Goal: Task Accomplishment & Management: Manage account settings

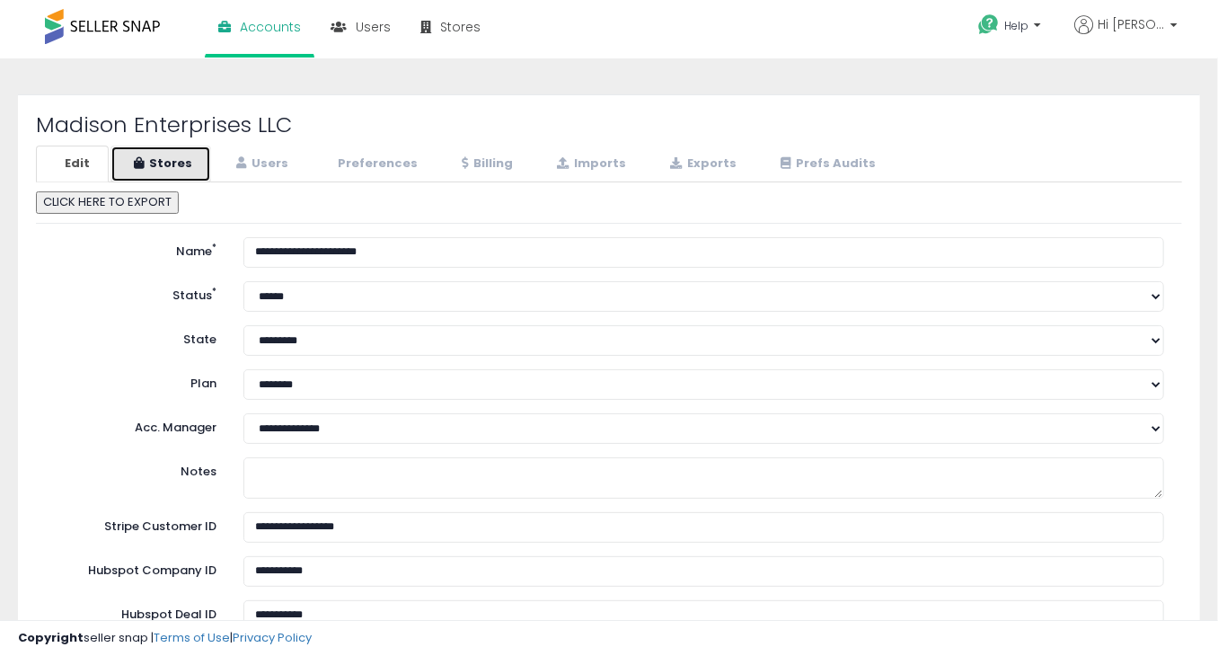
click at [189, 161] on link "Stores" at bounding box center [161, 164] width 101 height 37
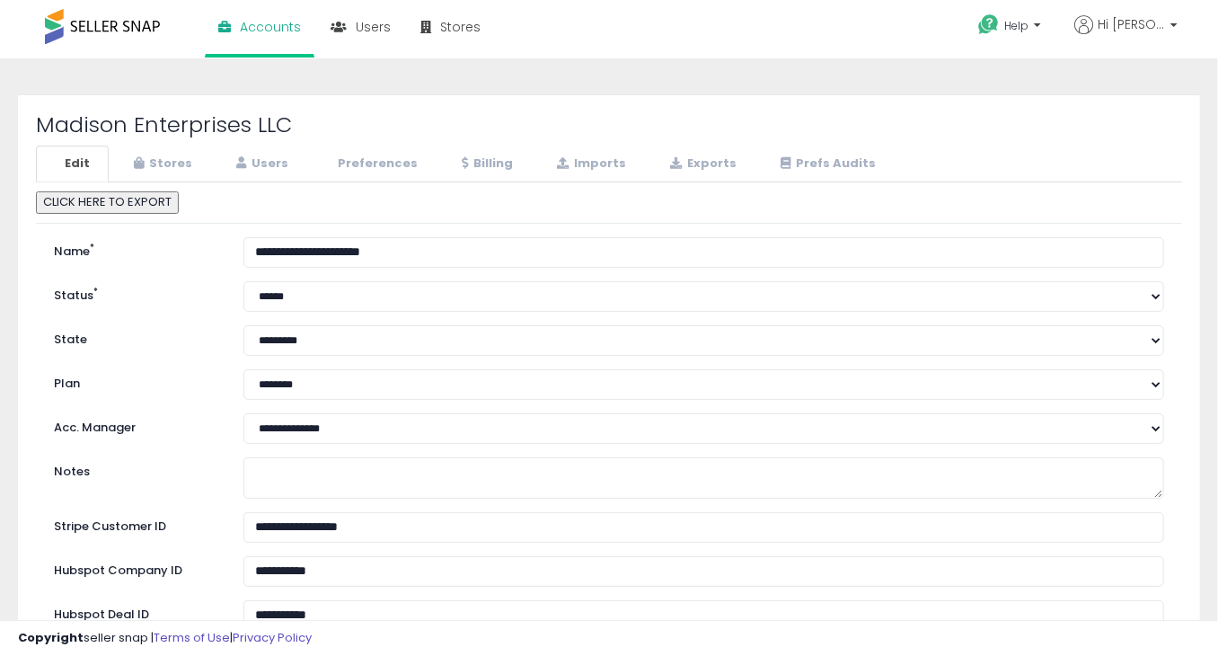
click at [376, 125] on h2 "Madison Enterprises LLC" at bounding box center [609, 124] width 1146 height 23
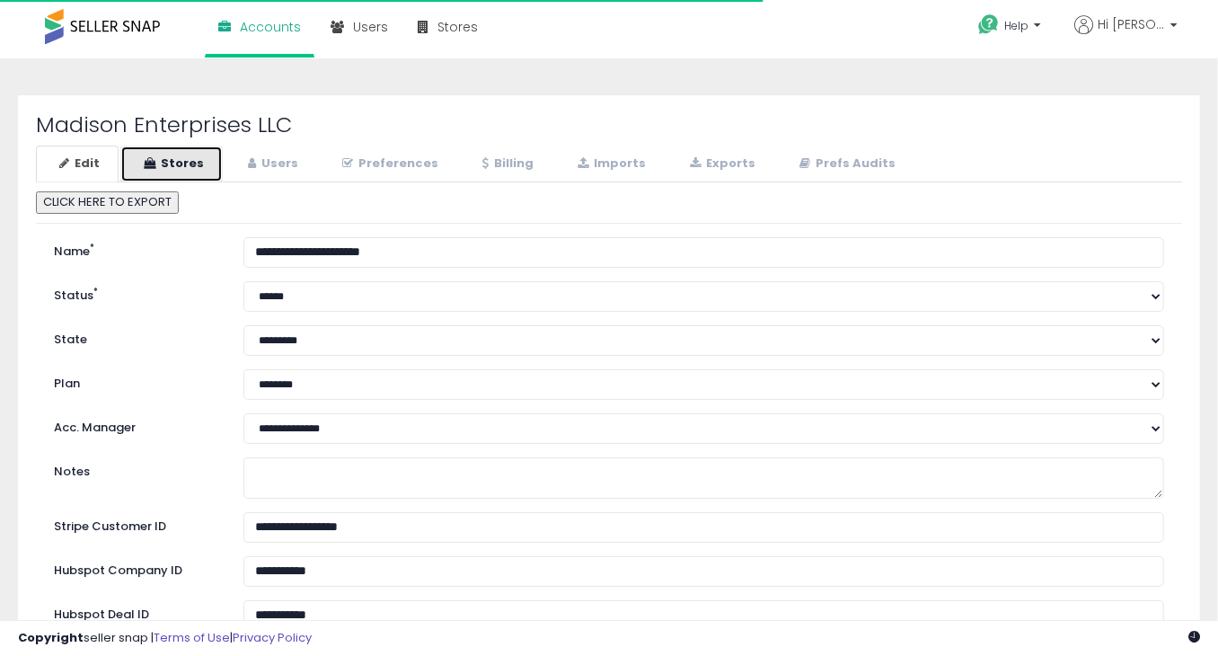
click at [175, 159] on link "Stores" at bounding box center [171, 164] width 102 height 37
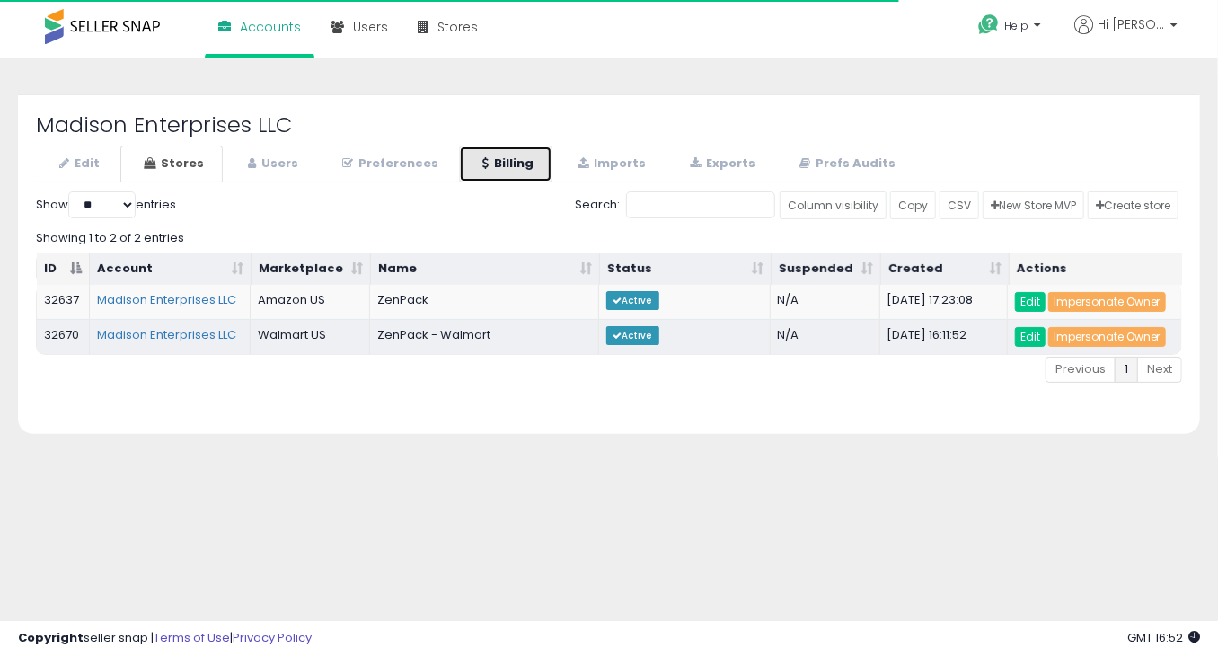
click at [532, 154] on link "Billing" at bounding box center [505, 164] width 93 height 37
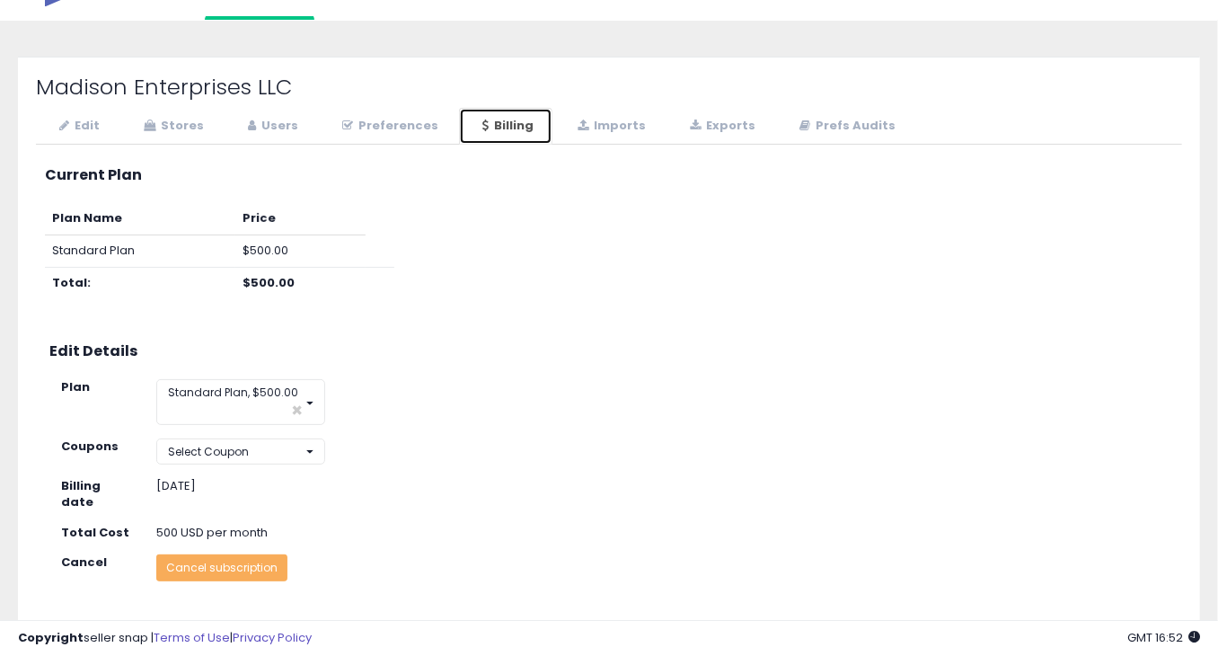
scroll to position [39, 0]
click at [236, 458] on button "Select Coupon" at bounding box center [240, 451] width 169 height 26
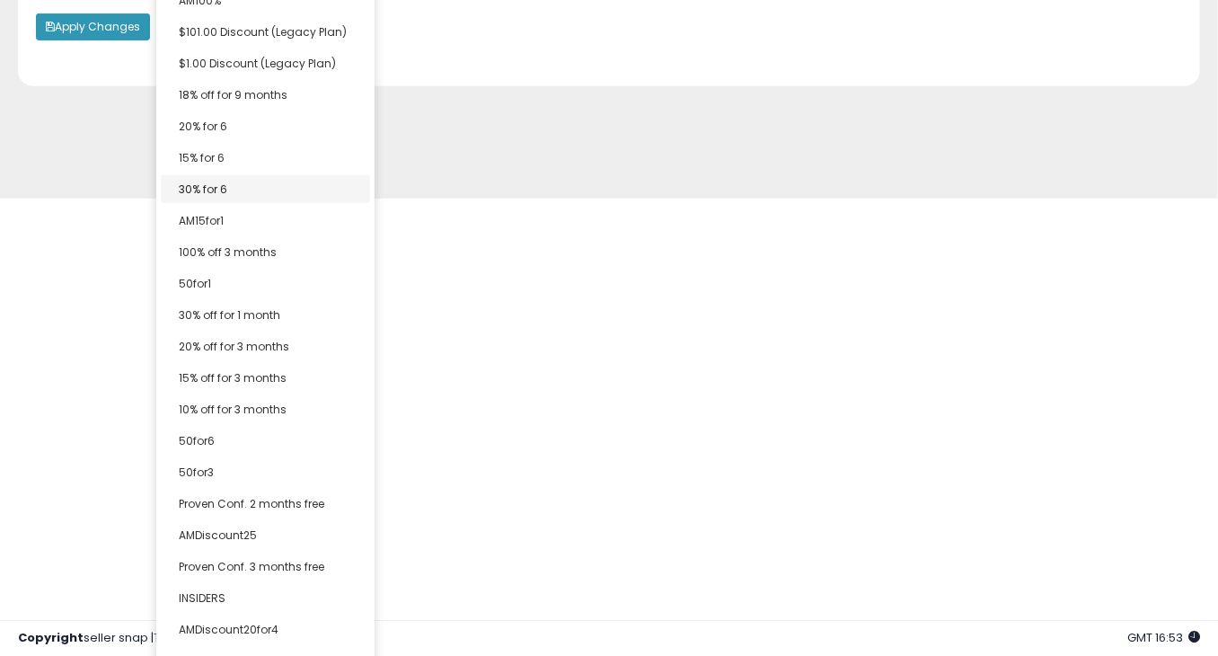
scroll to position [0, 0]
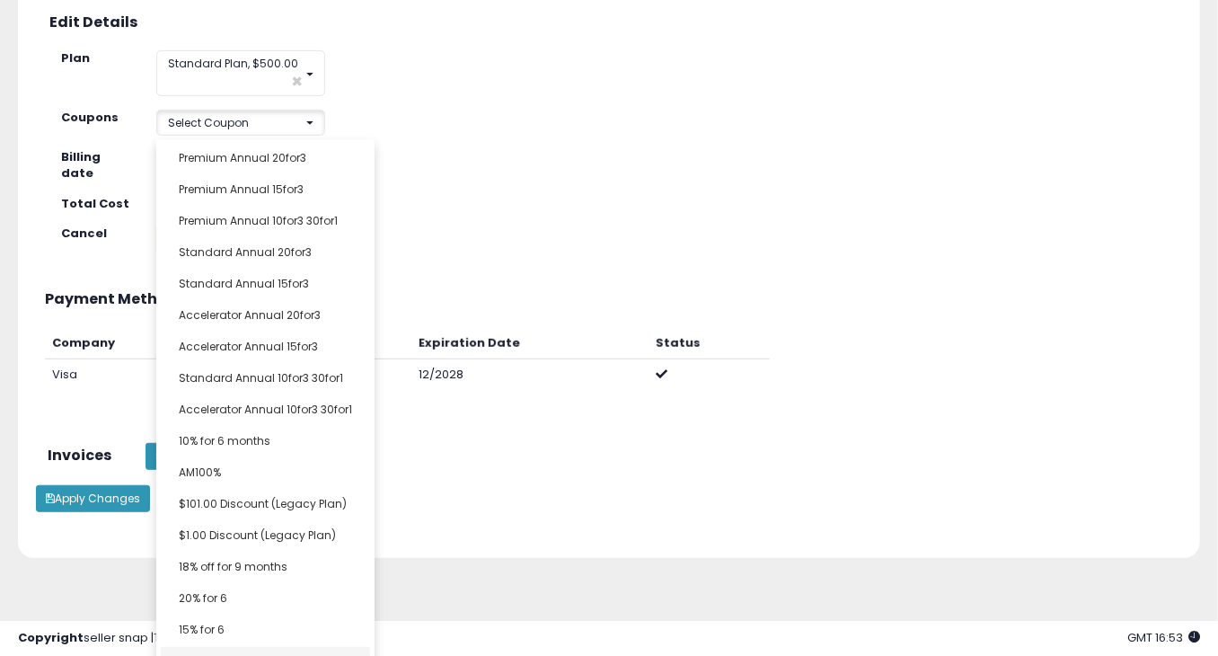
click at [231, 181] on div "**********" at bounding box center [609, 176] width 1146 height 703
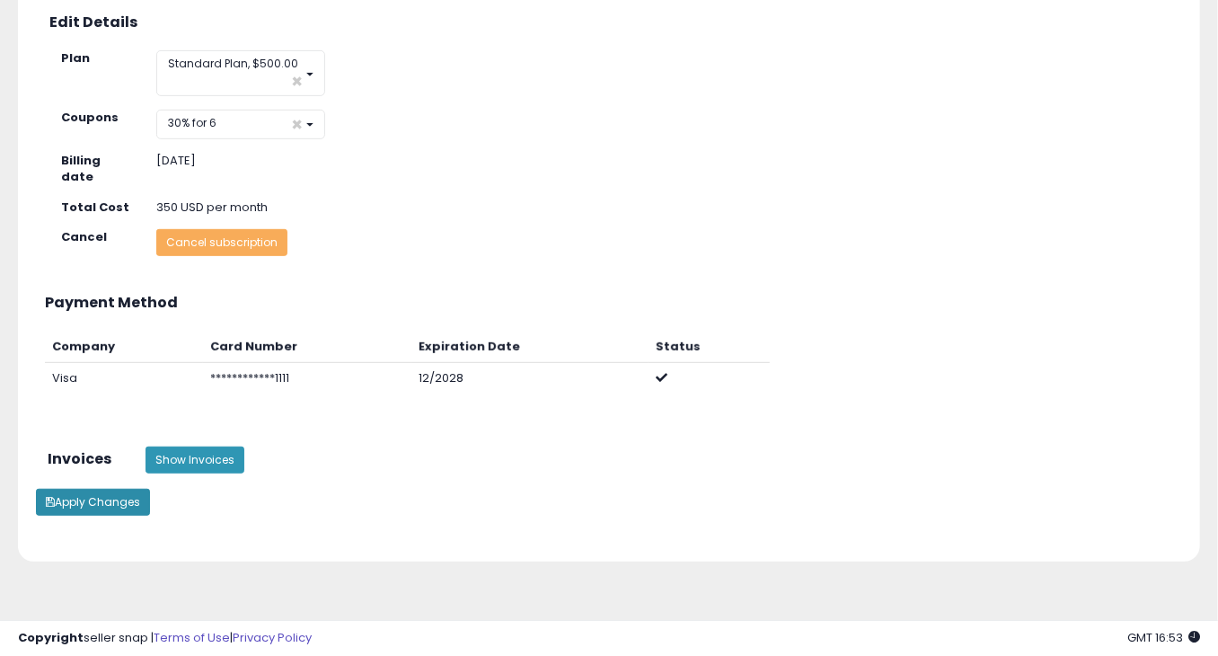
click at [73, 489] on button "Apply Changes" at bounding box center [93, 502] width 114 height 27
